Goal: Task Accomplishment & Management: Manage account settings

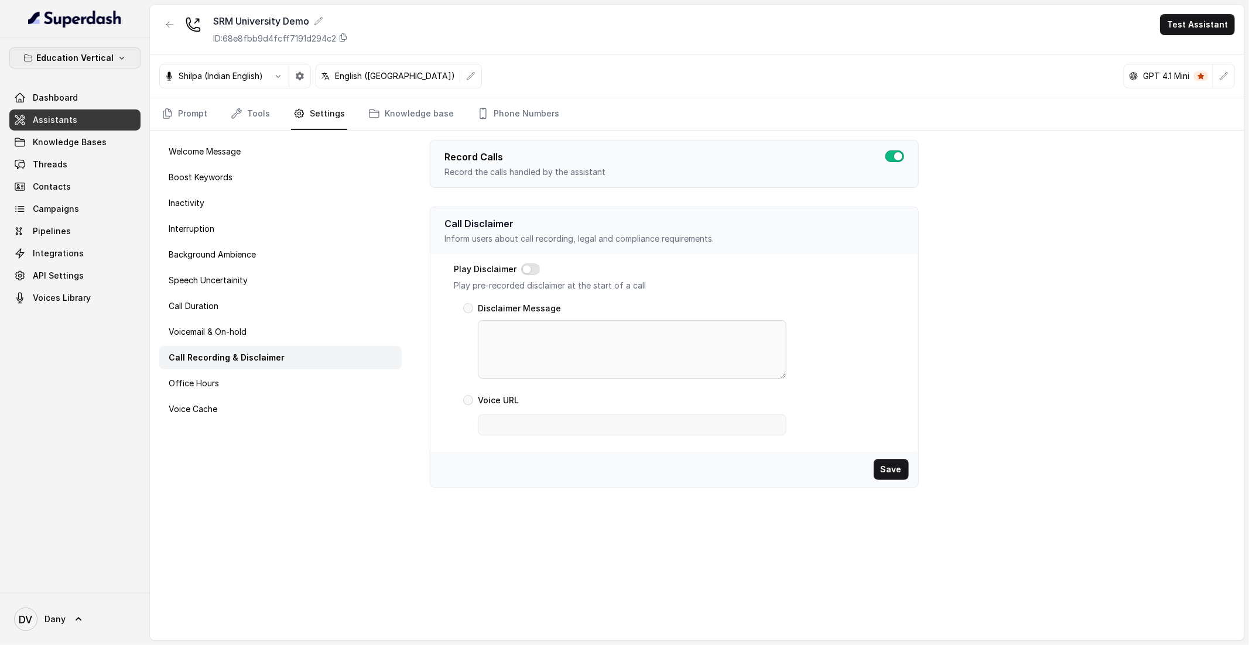
click at [98, 53] on p "Education Vertical" at bounding box center [74, 58] width 77 height 14
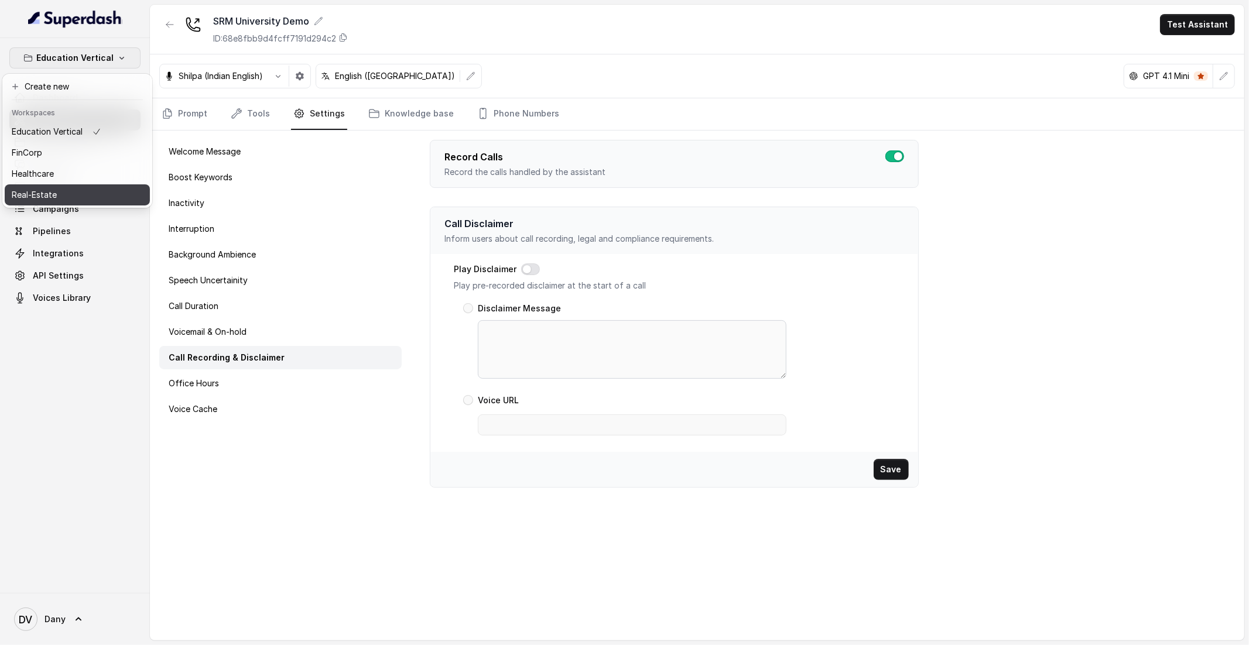
click at [19, 203] on button "Real-Estate" at bounding box center [77, 194] width 145 height 21
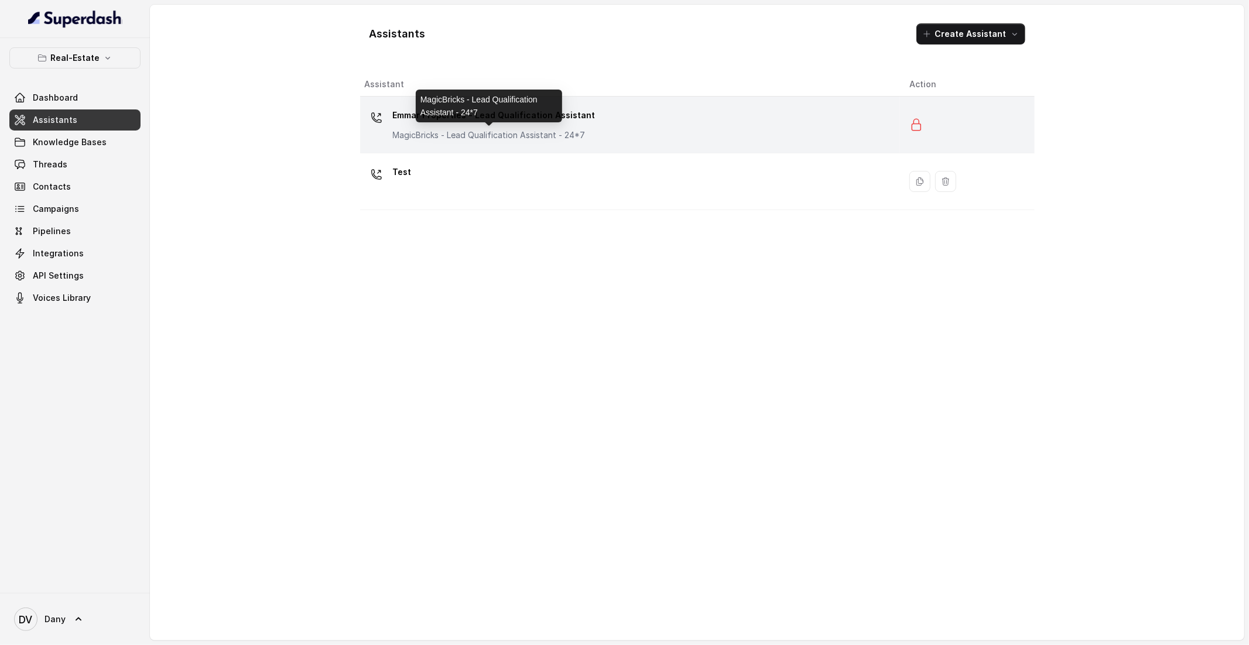
click at [466, 139] on p "MagicBricks - Lead Qualification Assistant - 24*7" at bounding box center [494, 135] width 203 height 12
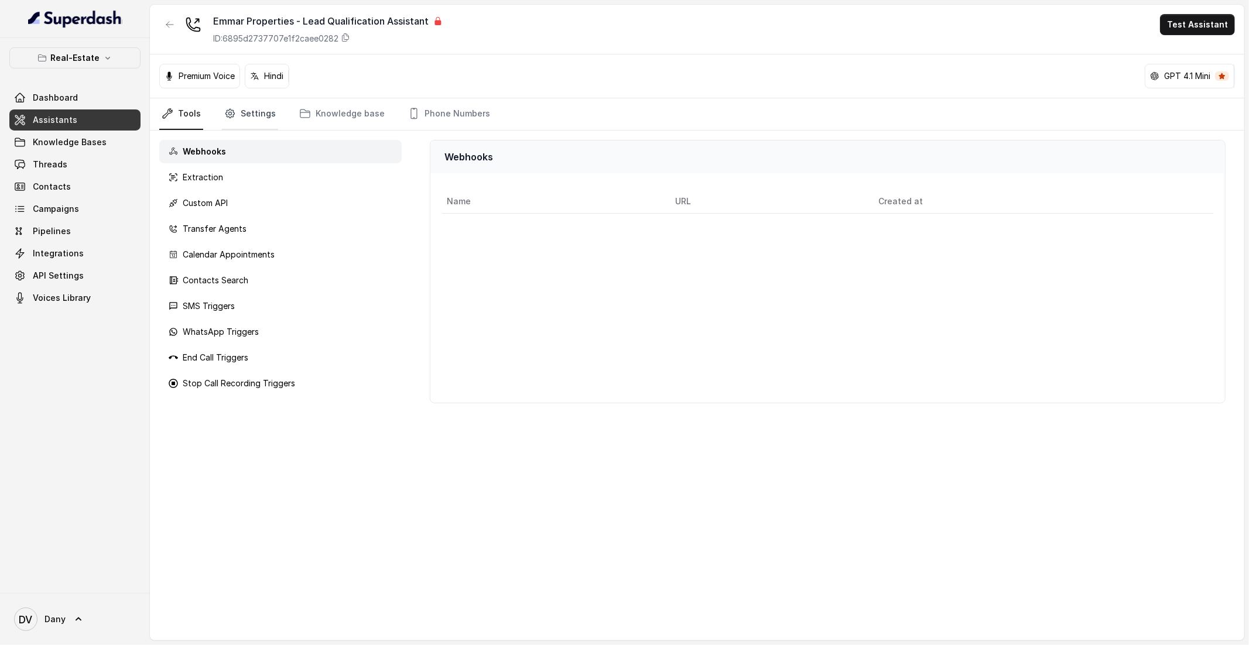
click at [247, 119] on link "Settings" at bounding box center [250, 114] width 56 height 32
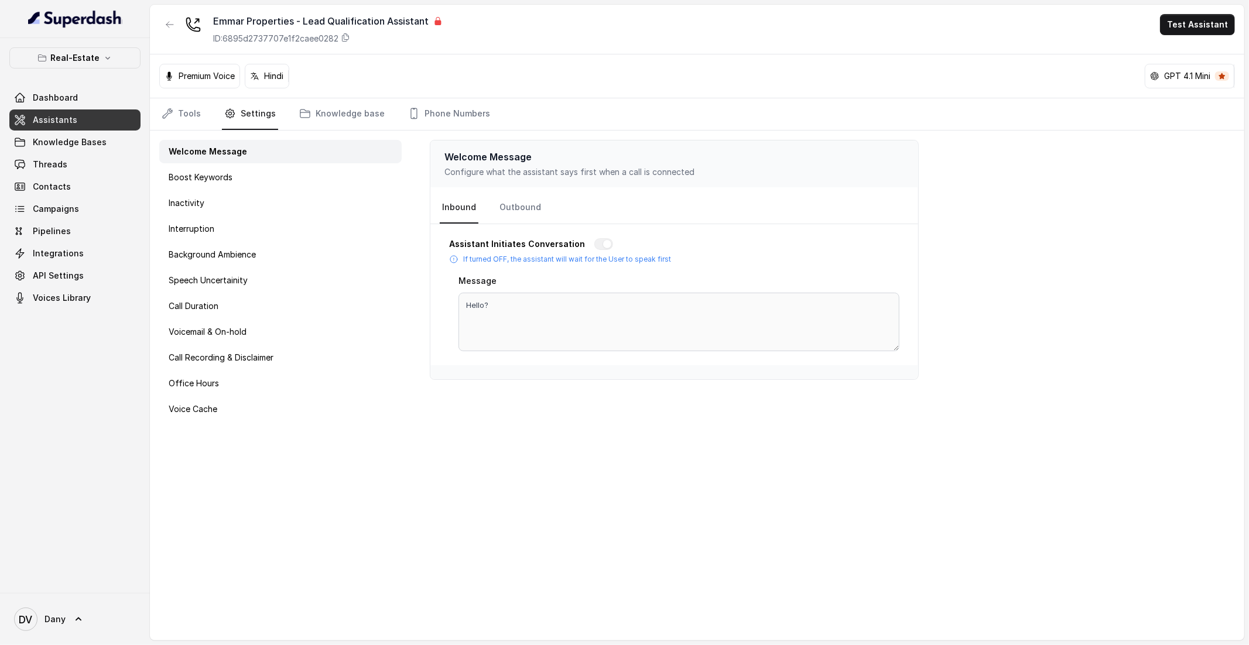
click at [228, 80] on p "Premium Voice" at bounding box center [207, 76] width 56 height 12
click at [237, 182] on div "Boost Keywords" at bounding box center [280, 177] width 242 height 23
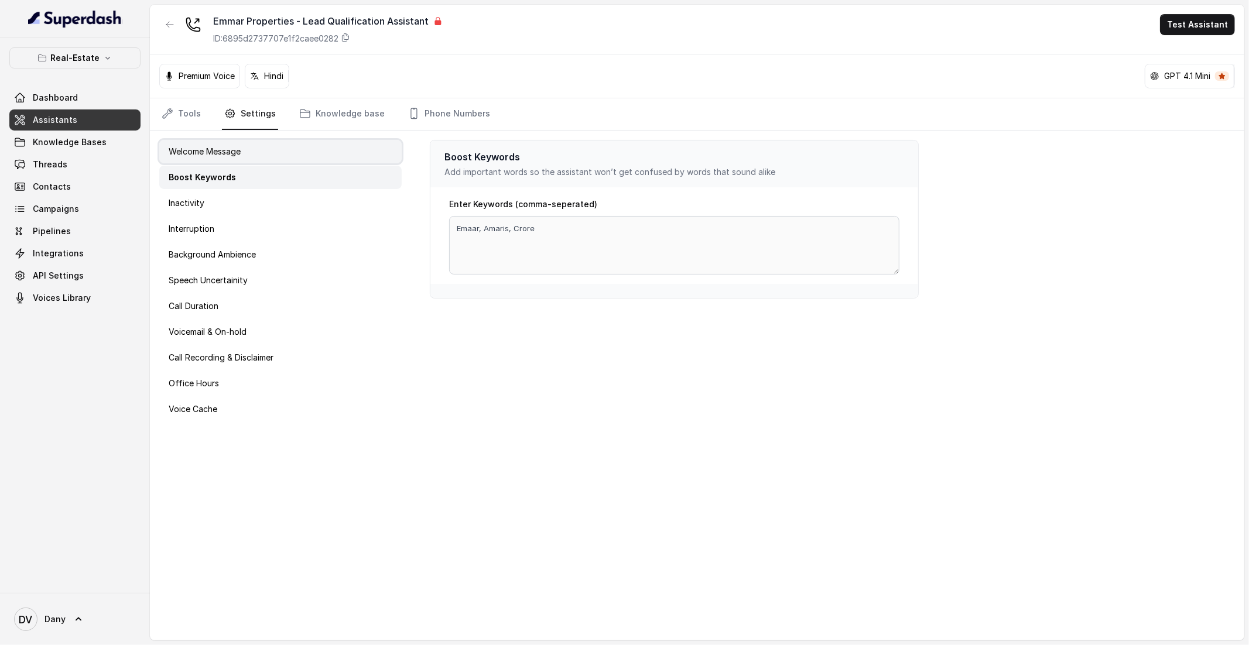
click at [233, 156] on p "Welcome Message" at bounding box center [205, 152] width 72 height 12
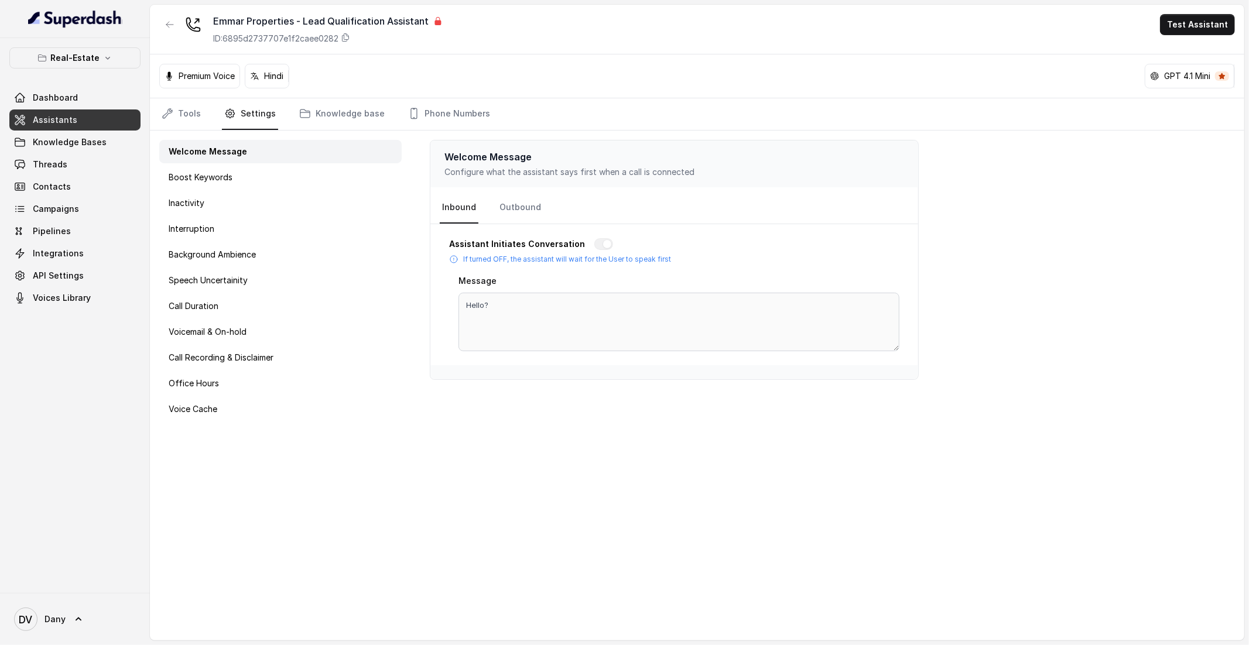
click at [204, 124] on nav "Tools Settings Knowledge base Phone Numbers" at bounding box center [697, 114] width 1076 height 32
click at [173, 114] on icon "Tabs" at bounding box center [168, 114] width 12 height 12
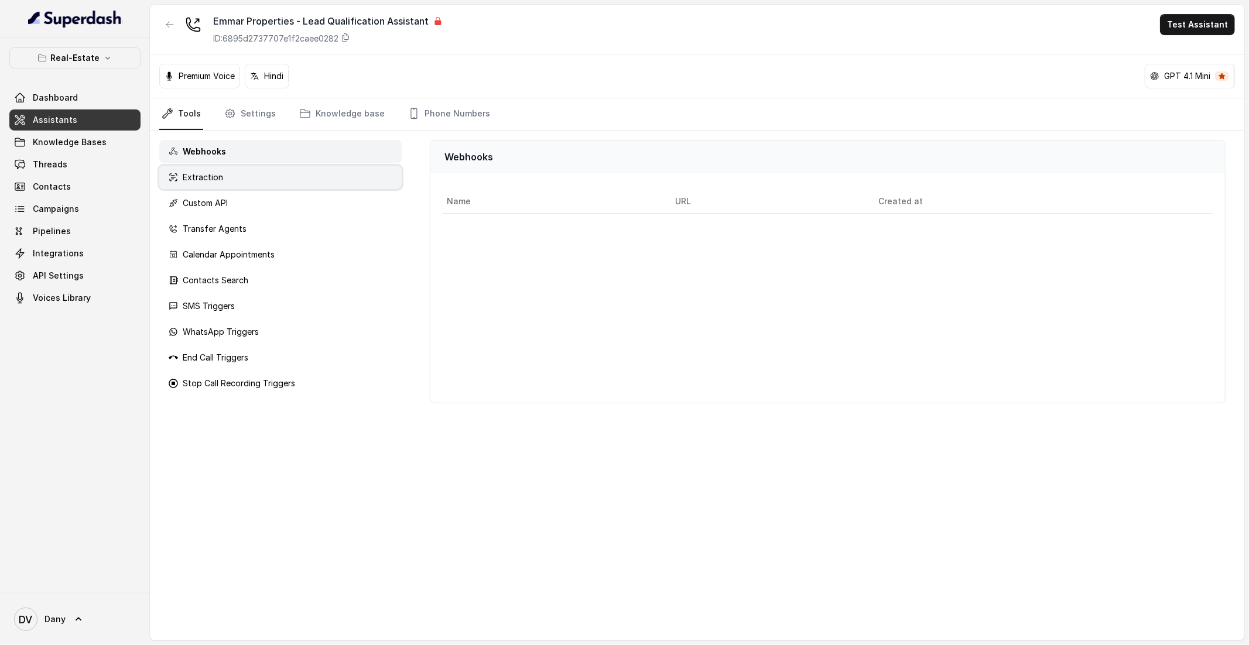
click at [192, 183] on div "Extraction" at bounding box center [280, 177] width 242 height 23
click at [333, 117] on link "Knowledge base" at bounding box center [342, 114] width 90 height 32
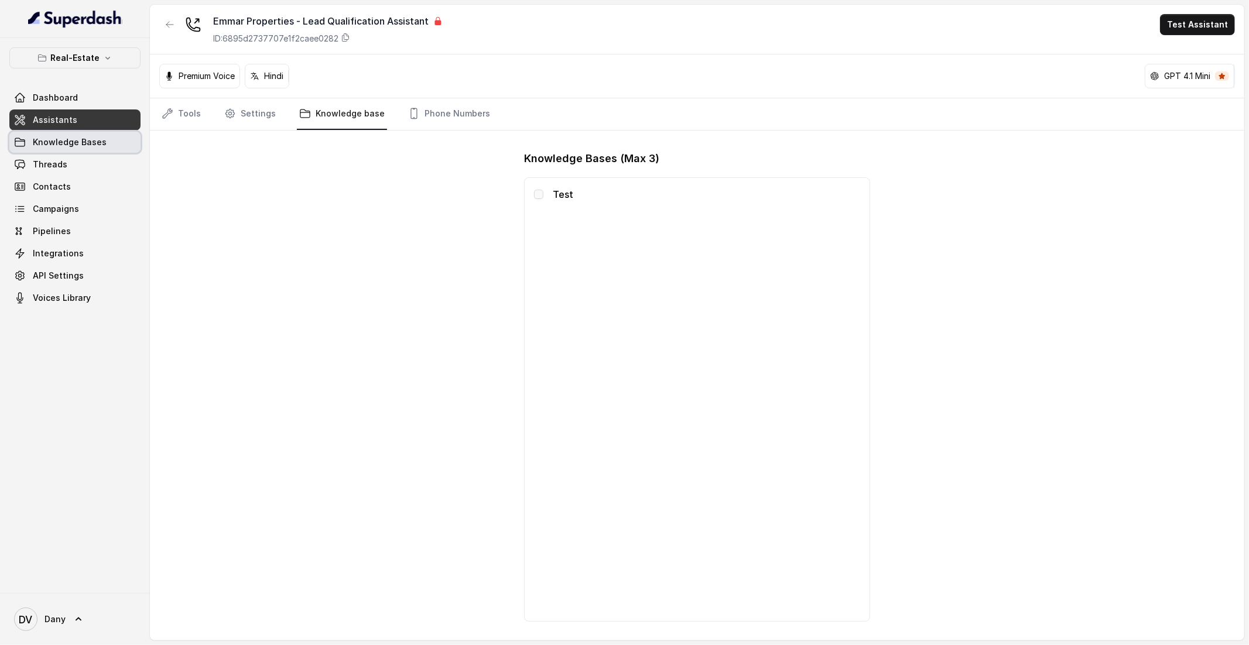
click at [58, 144] on span "Knowledge Bases" at bounding box center [70, 142] width 74 height 12
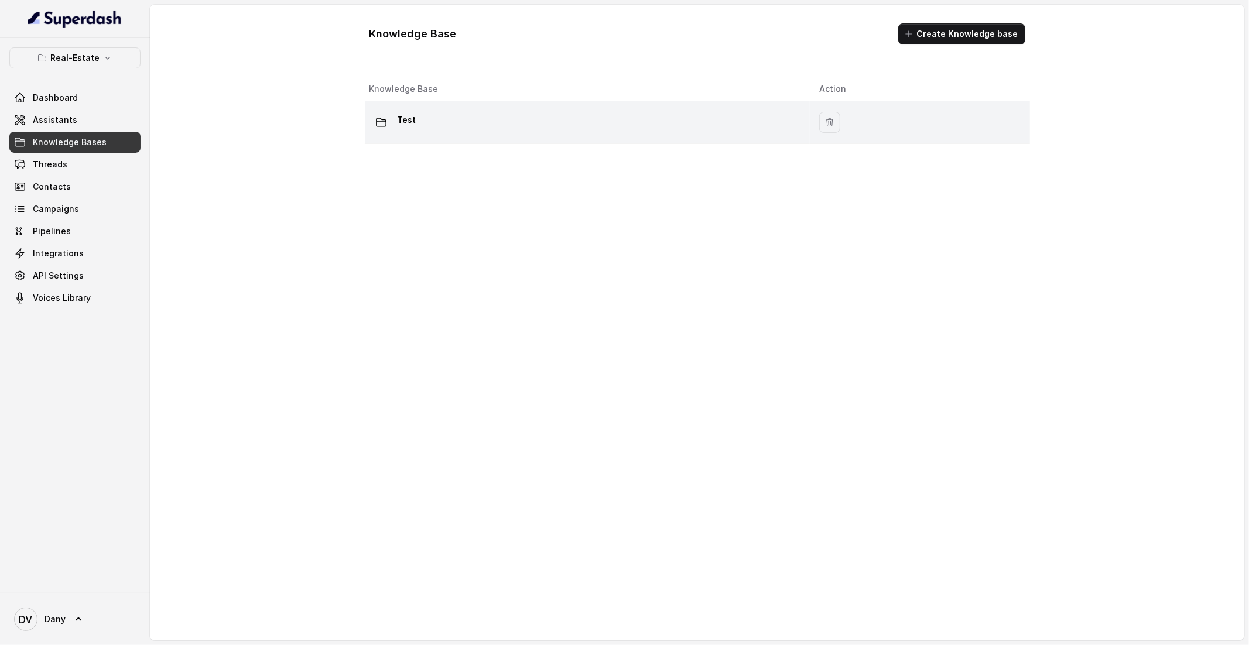
click at [426, 128] on div "Test" at bounding box center [586, 122] width 432 height 23
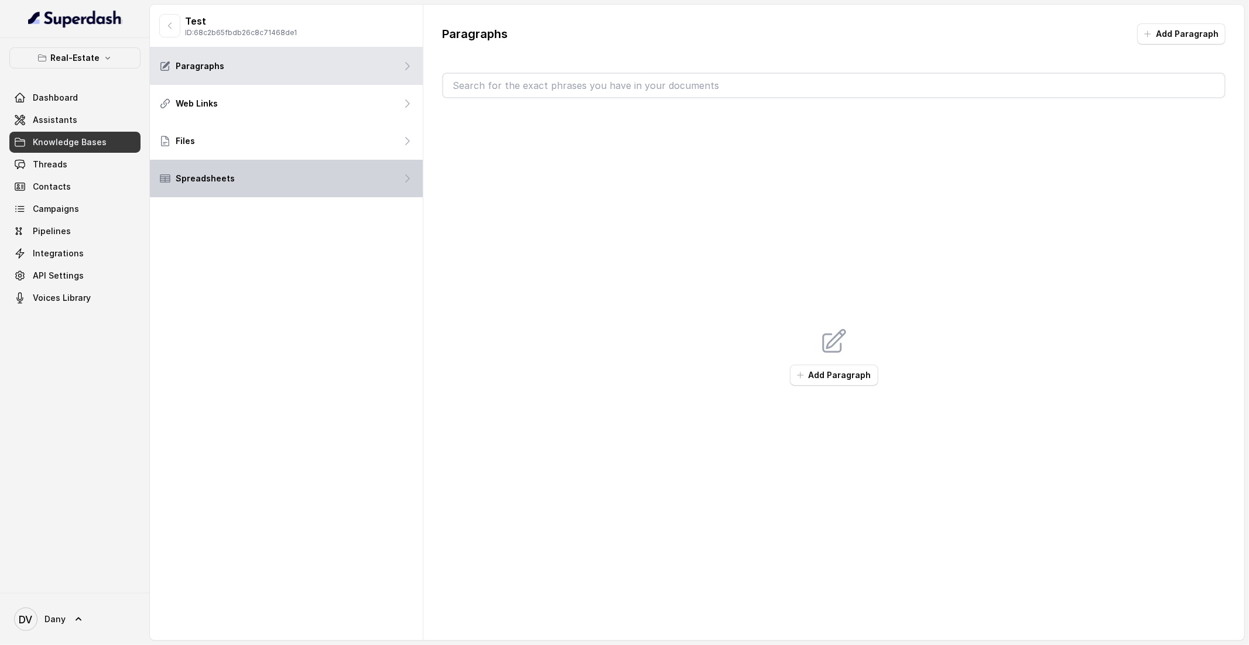
click at [255, 171] on div "Spreadsheets" at bounding box center [286, 178] width 273 height 37
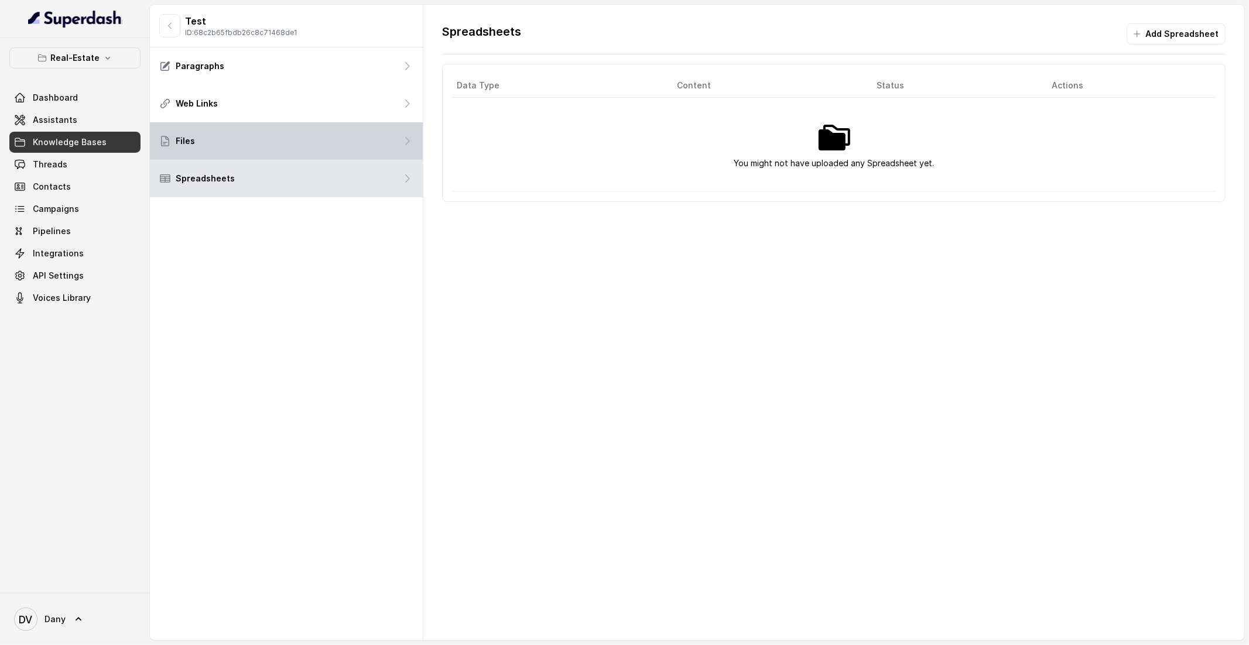
click at [276, 135] on div "Files" at bounding box center [286, 140] width 273 height 37
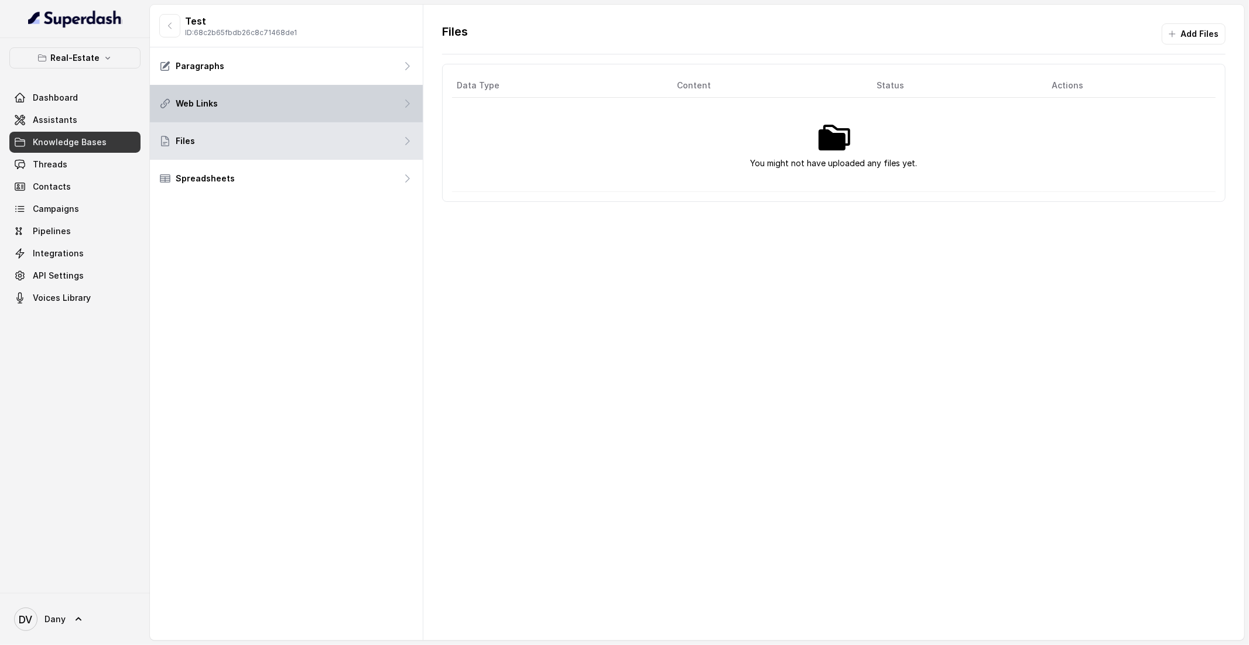
click at [280, 118] on div "Web Links" at bounding box center [286, 103] width 273 height 37
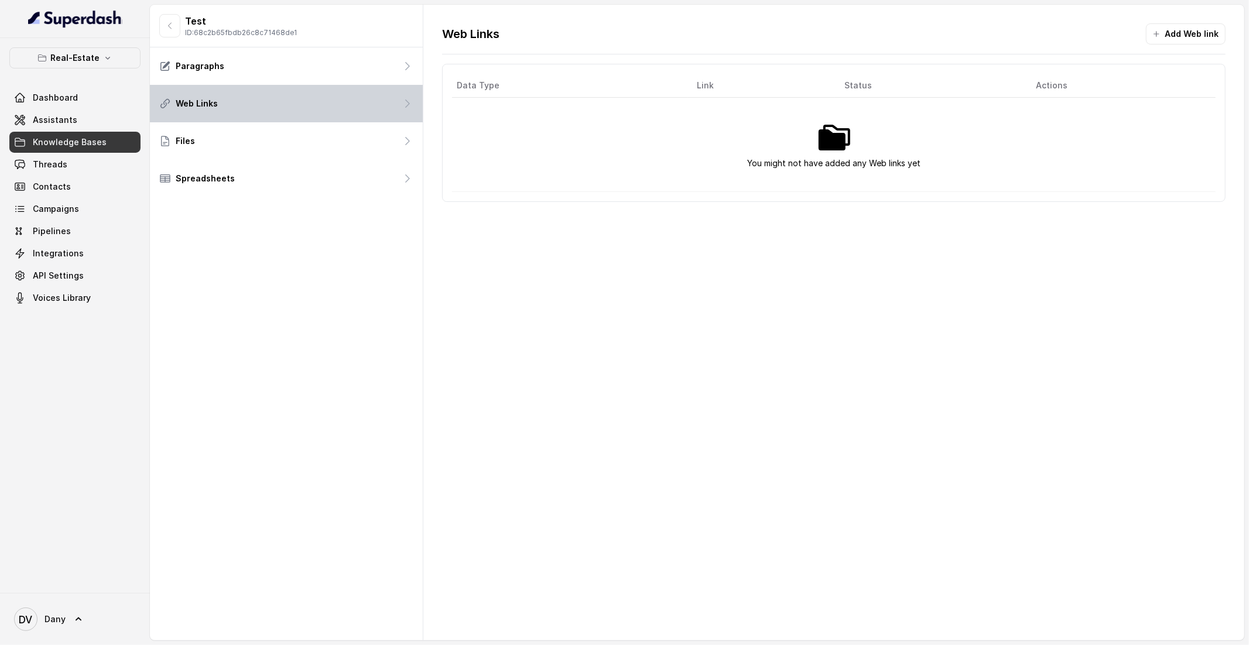
click at [292, 85] on div "Web Links" at bounding box center [286, 103] width 273 height 37
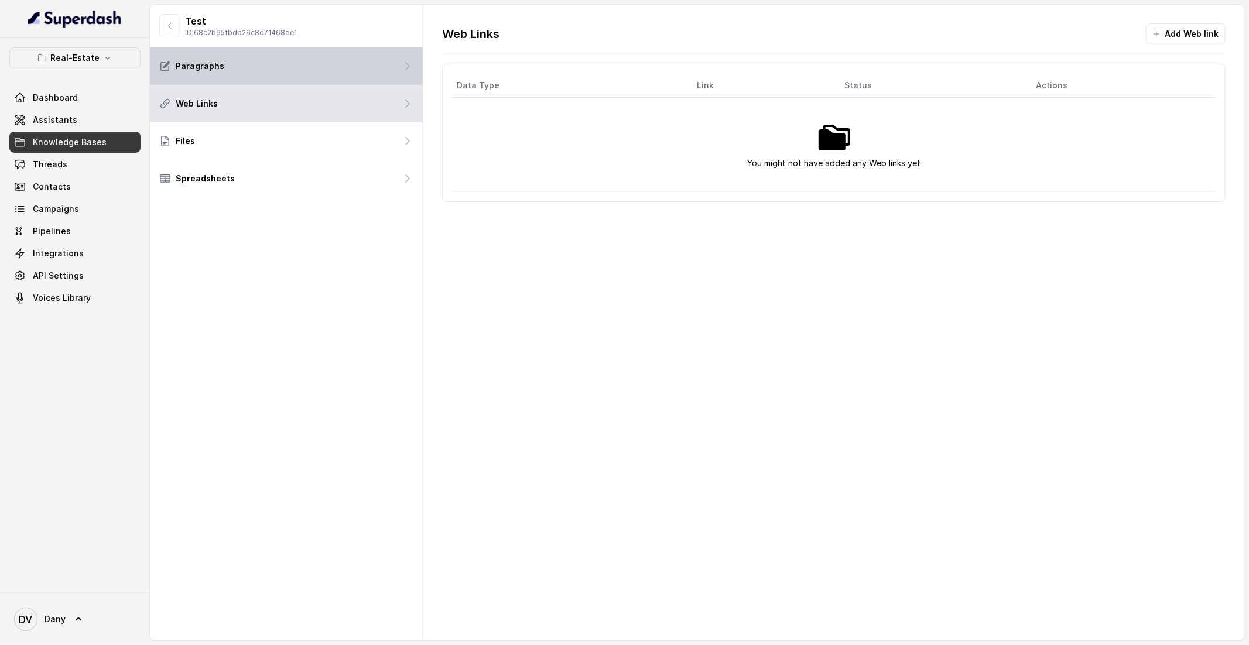
click at [292, 83] on div "Paragraphs" at bounding box center [286, 65] width 273 height 37
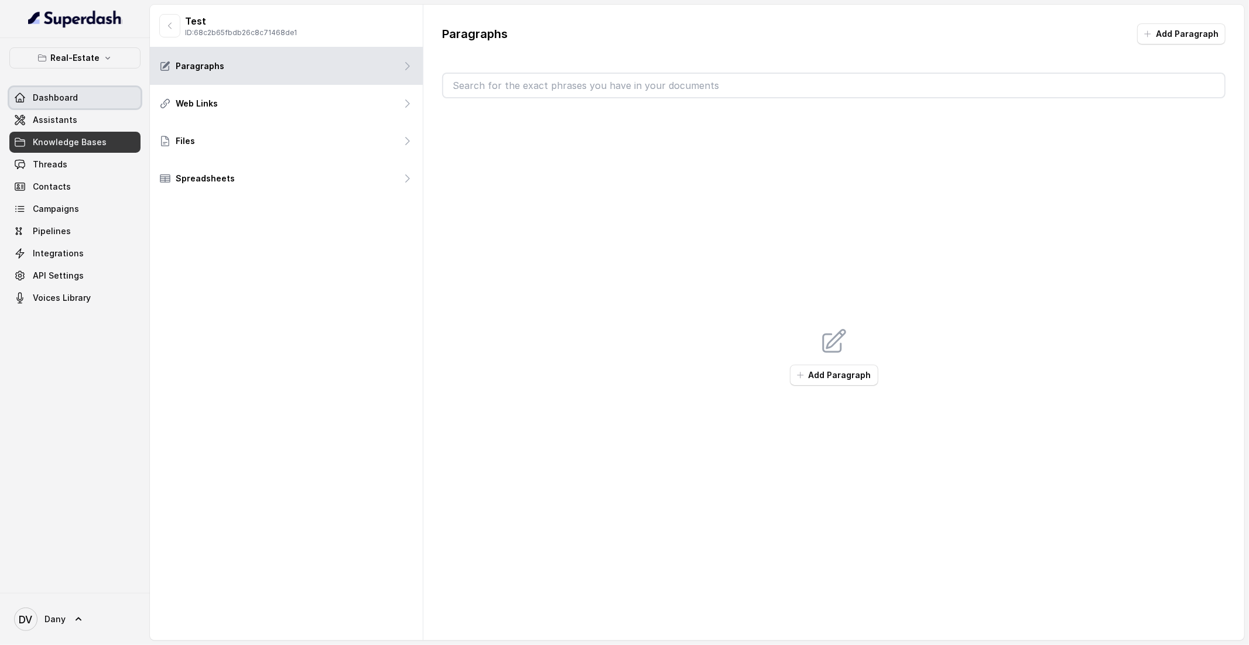
click at [54, 90] on link "Dashboard" at bounding box center [74, 97] width 131 height 21
